Goal: Task Accomplishment & Management: Manage account settings

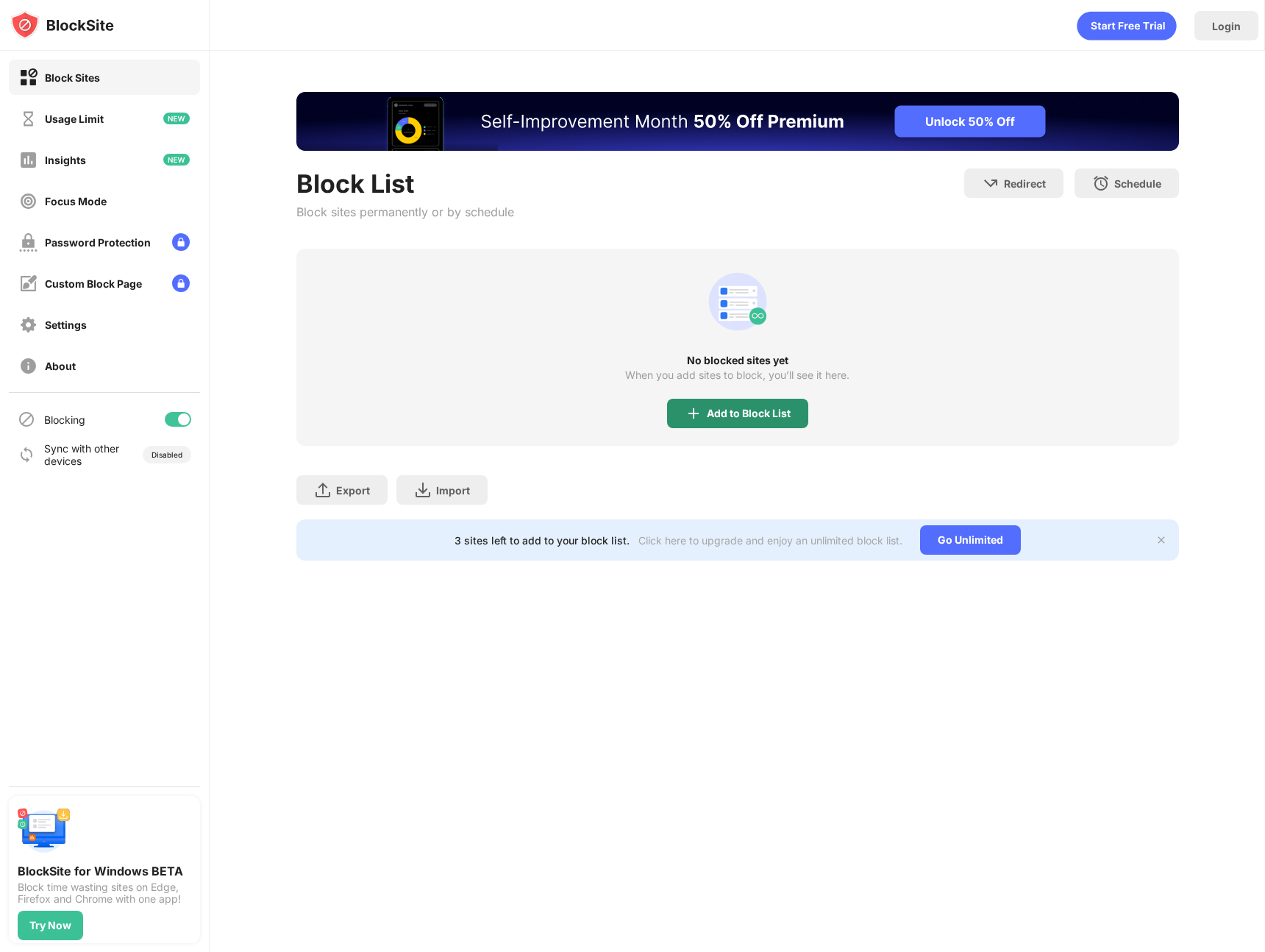
click at [738, 404] on div "Add to Block List" at bounding box center [738, 413] width 141 height 30
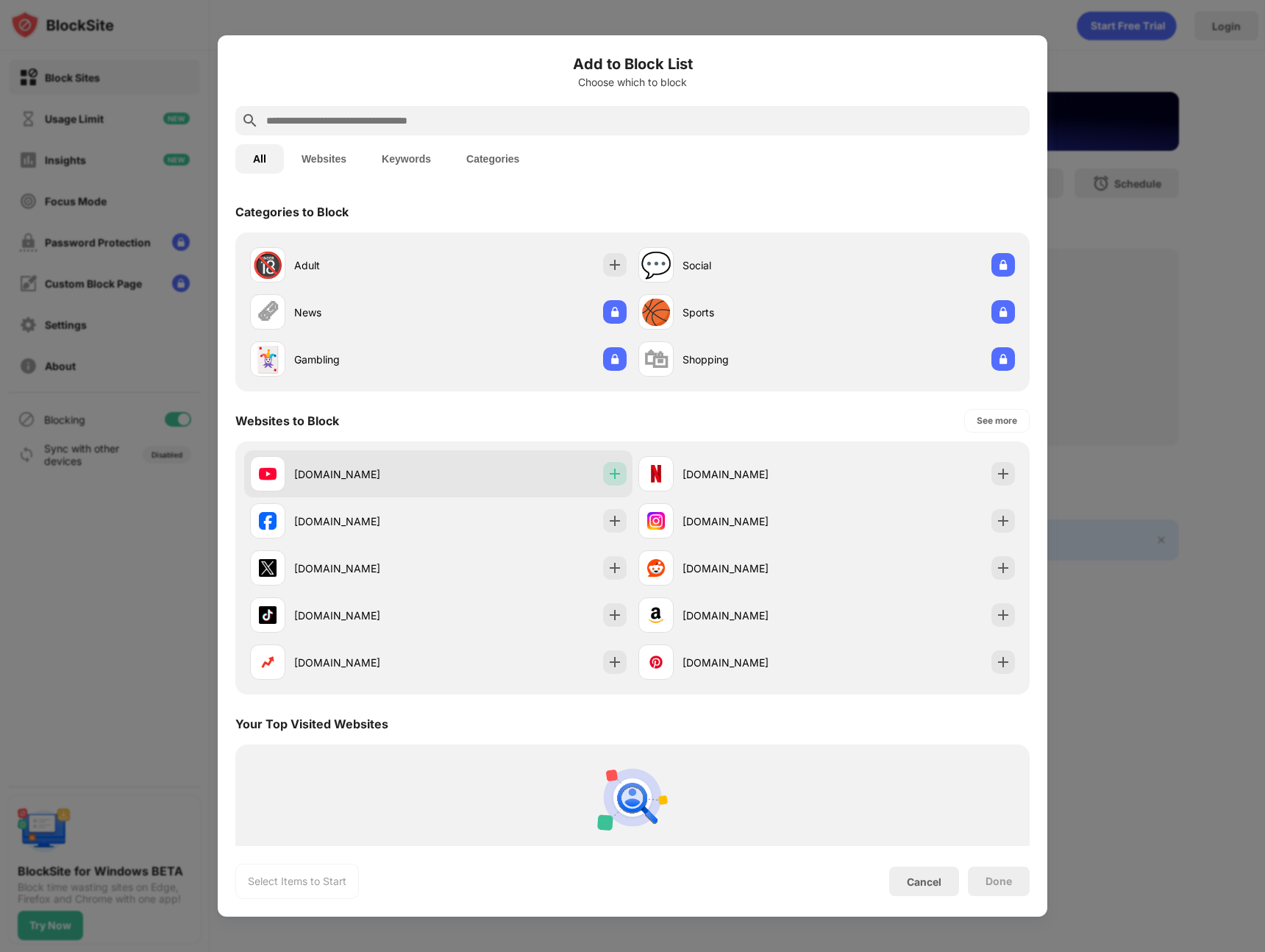
click at [607, 471] on img at bounding box center [614, 473] width 14 height 14
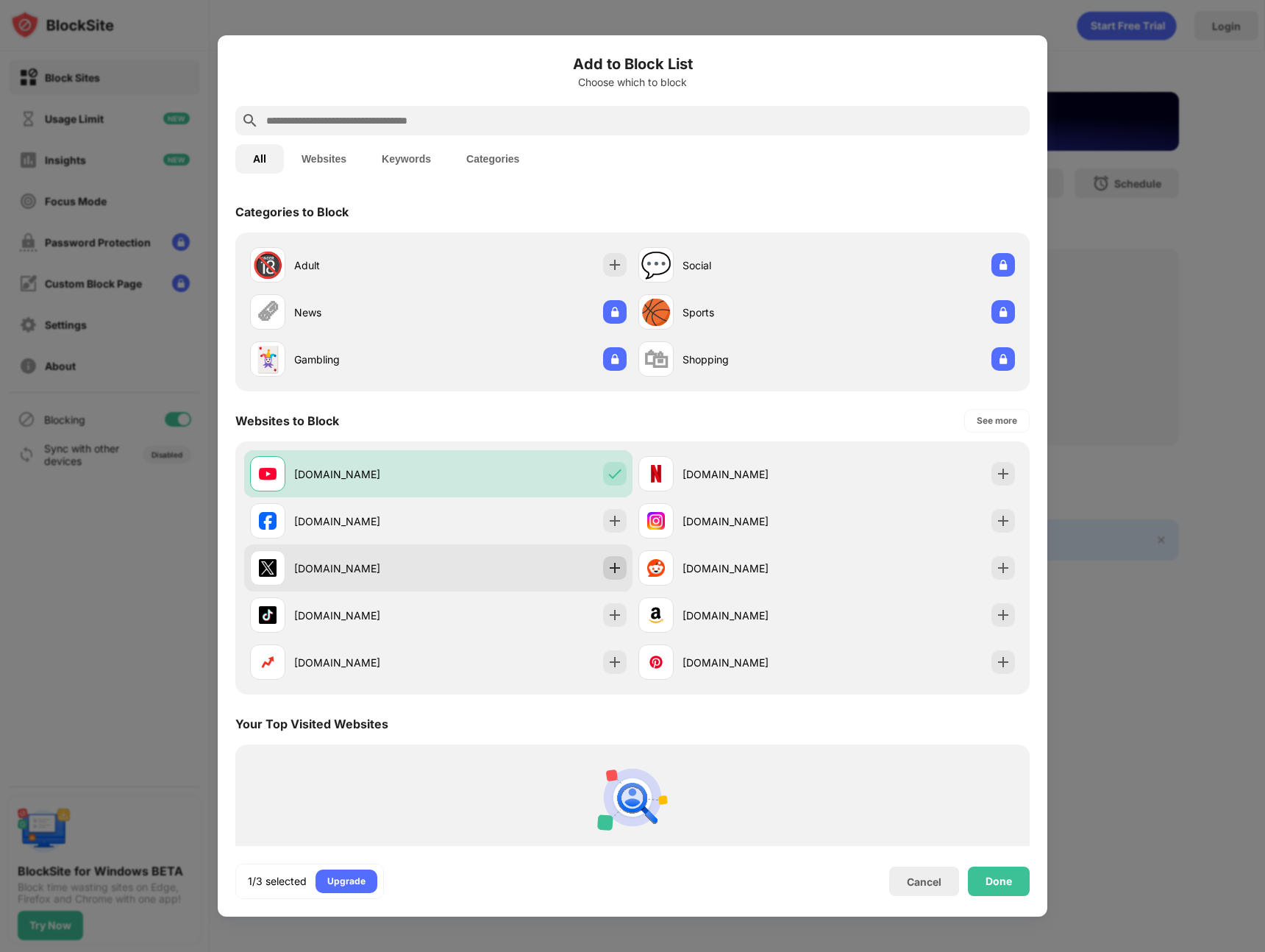
click at [607, 573] on img at bounding box center [614, 567] width 14 height 14
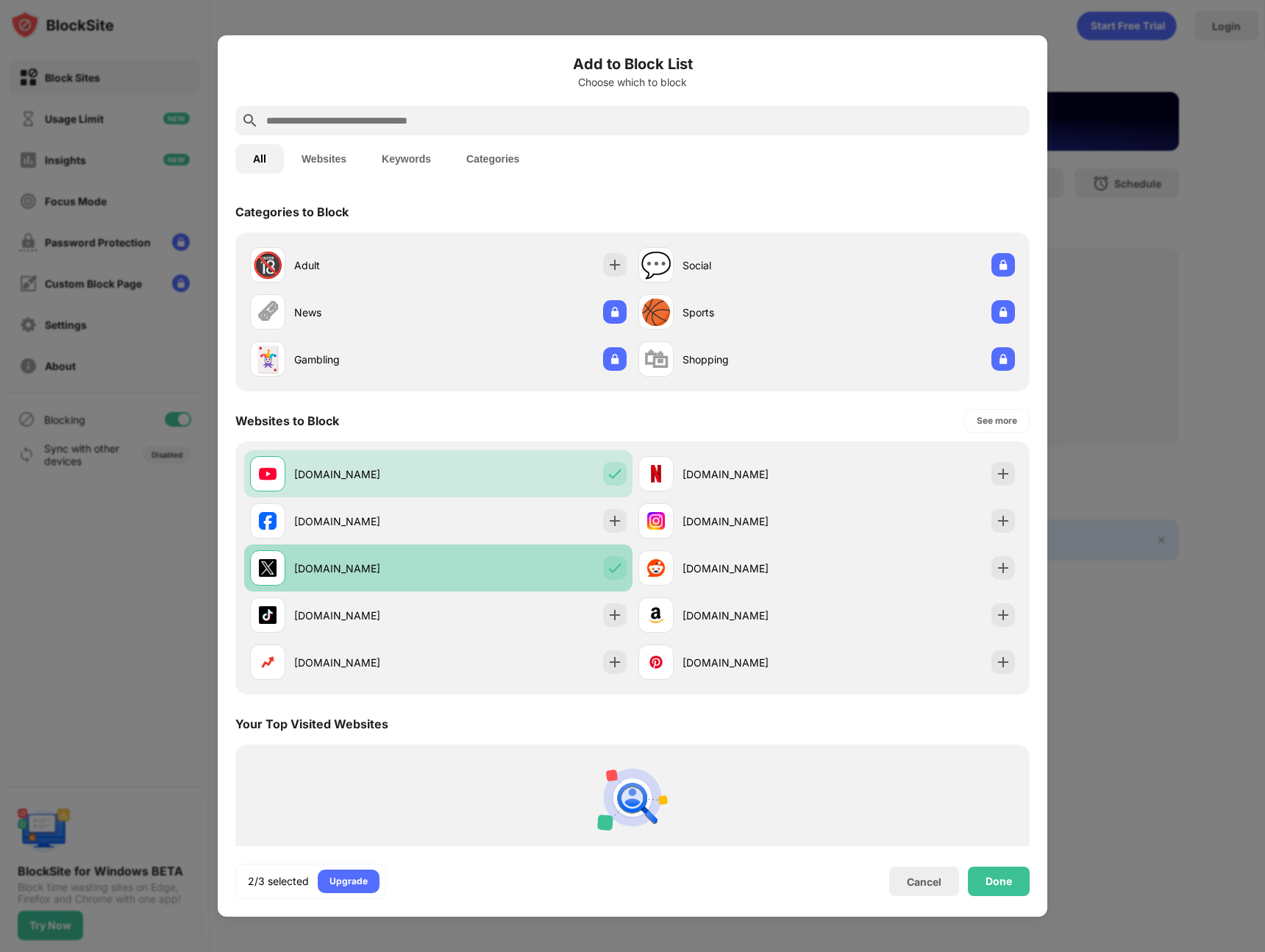
click at [610, 571] on img at bounding box center [614, 567] width 14 height 14
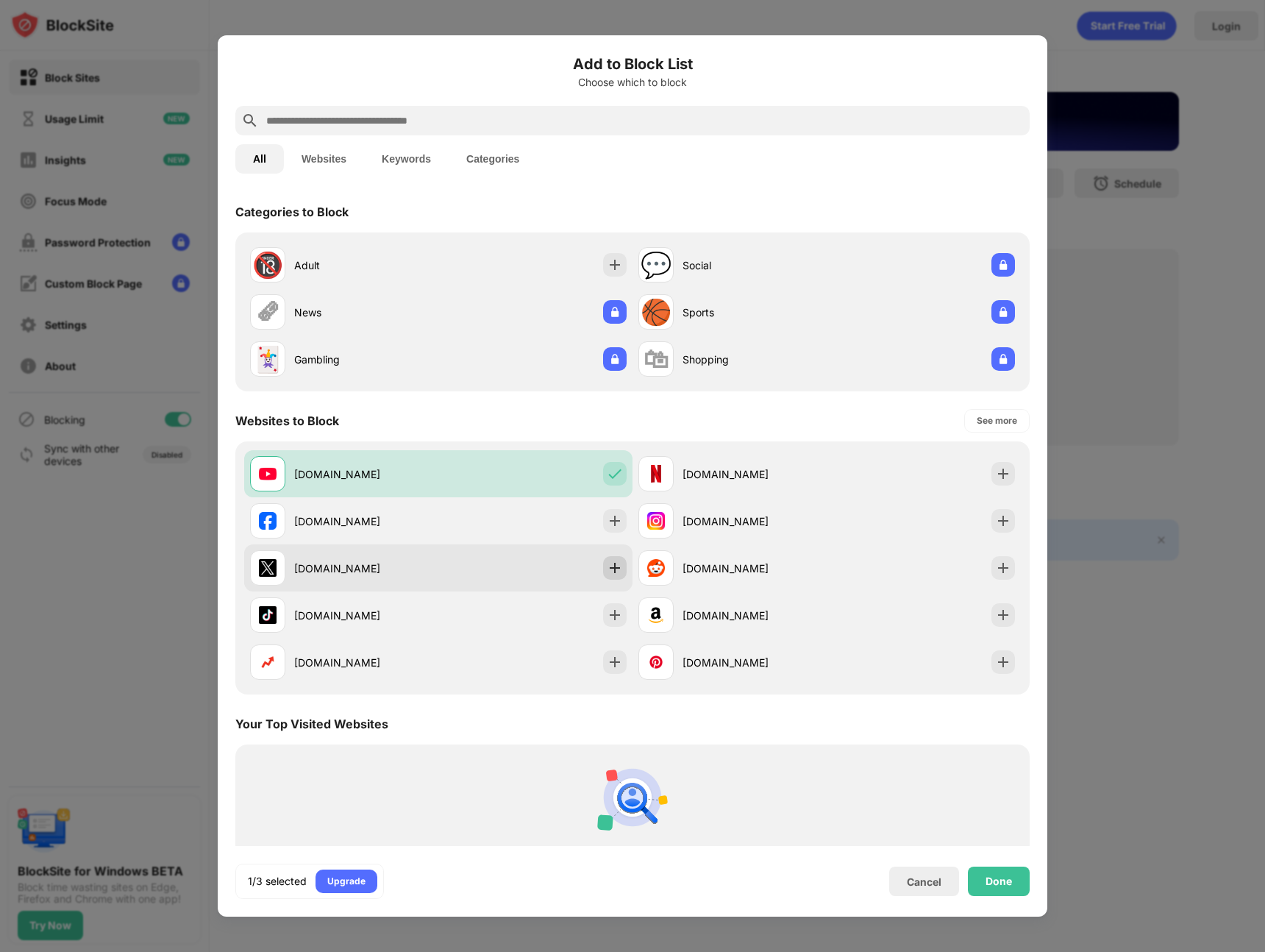
click at [619, 572] on div at bounding box center [614, 567] width 24 height 24
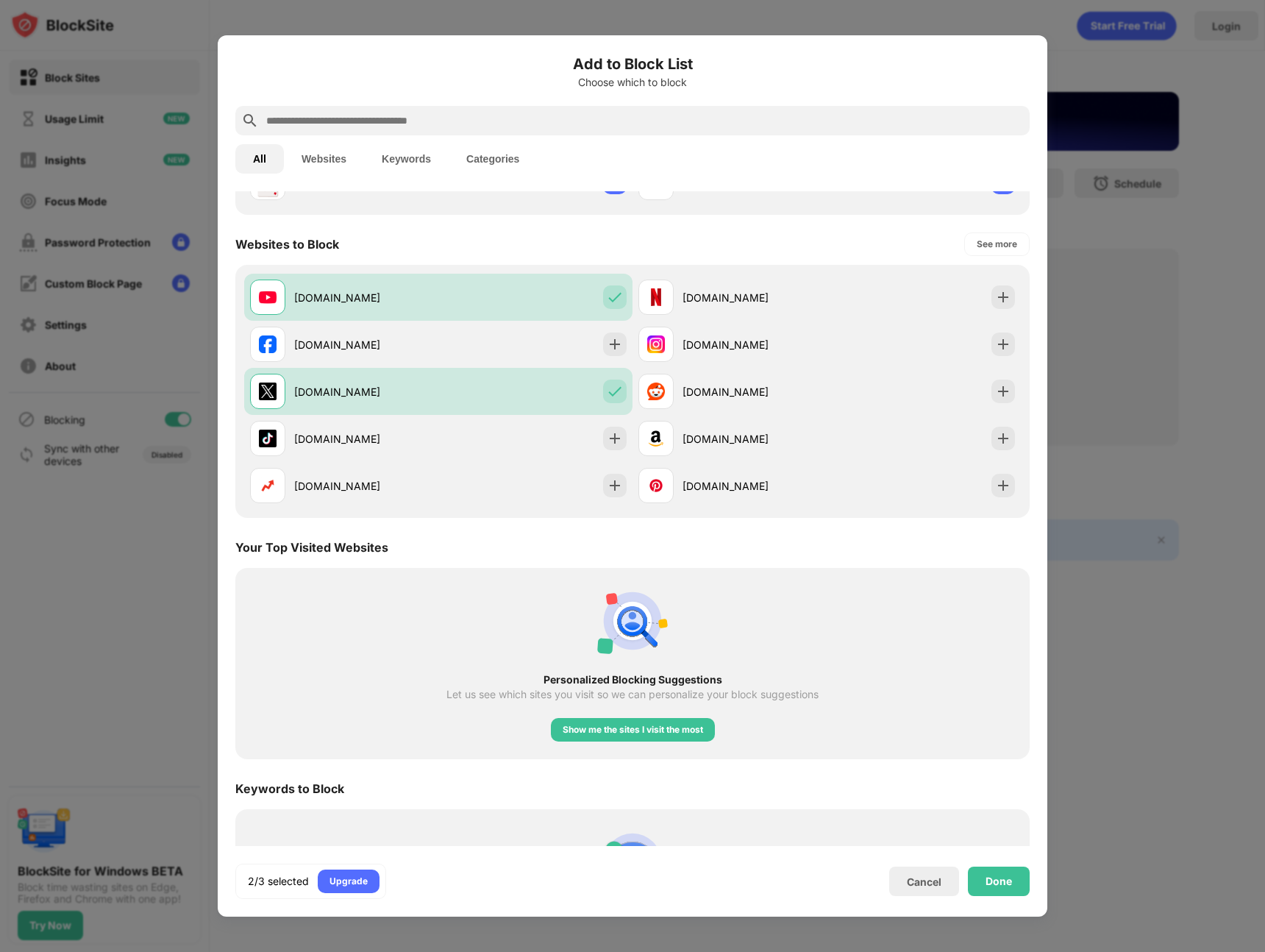
scroll to position [290, 0]
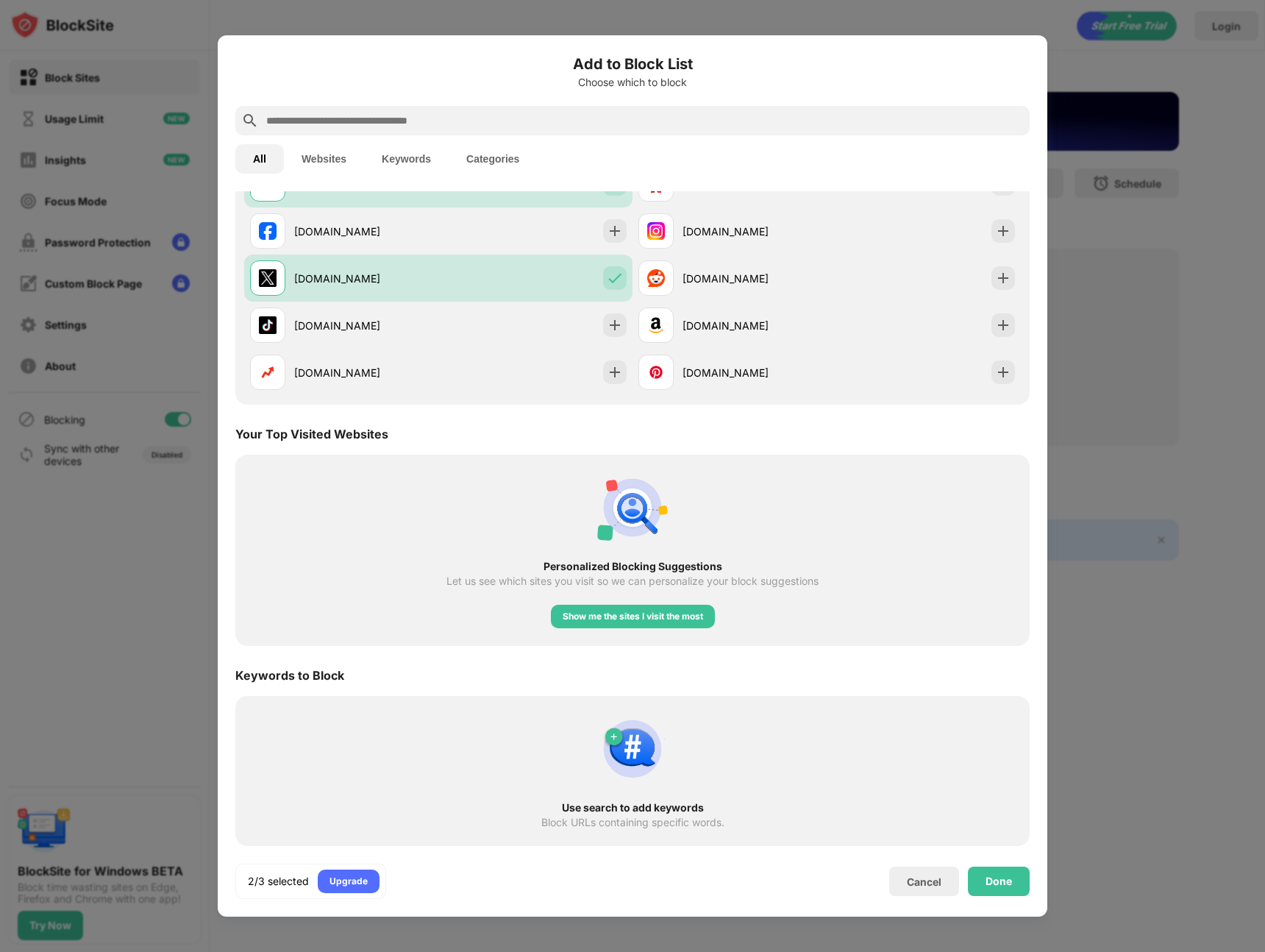
click at [997, 883] on div "Done" at bounding box center [999, 881] width 27 height 12
